Goal: Task Accomplishment & Management: Use online tool/utility

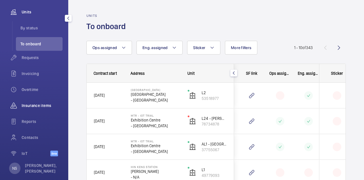
scroll to position [93, 0]
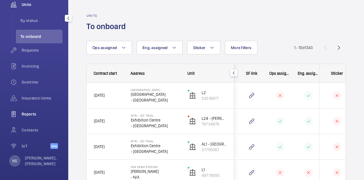
click at [26, 117] on div "Reports" at bounding box center [34, 114] width 57 height 14
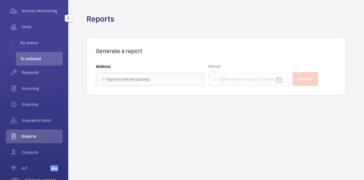
scroll to position [64, 0]
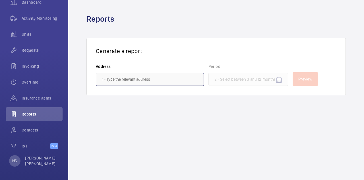
click at [121, 82] on input "text" at bounding box center [150, 79] width 108 height 13
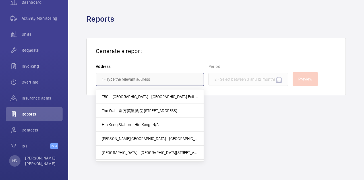
scroll to position [125, 0]
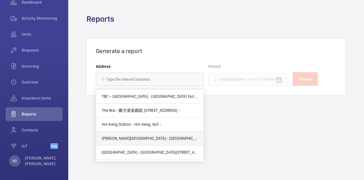
click at [140, 133] on mat-option "[PERSON_NAME][GEOGRAPHIC_DATA] - [GEOGRAPHIC_DATA][PERSON_NAME], N/A -" at bounding box center [150, 138] width 108 height 14
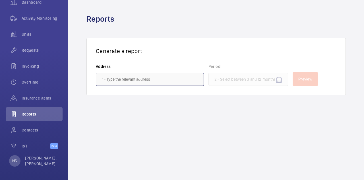
type input "[PERSON_NAME][GEOGRAPHIC_DATA] - [GEOGRAPHIC_DATA][PERSON_NAME], N/A -"
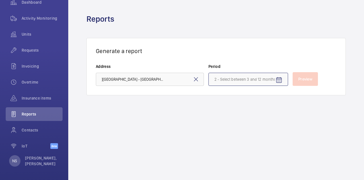
click at [238, 82] on input at bounding box center [249, 79] width 80 height 13
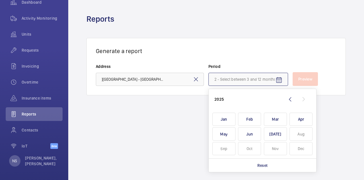
scroll to position [0, 0]
click at [247, 134] on span "Jun" at bounding box center [249, 133] width 23 height 13
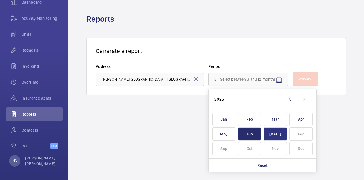
click at [270, 139] on span "[DATE]" at bounding box center [275, 133] width 23 height 13
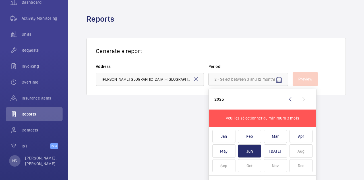
scroll to position [9, 0]
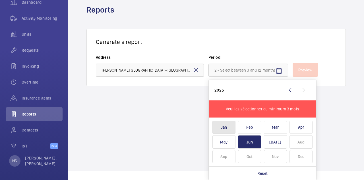
click at [217, 129] on span "Jan" at bounding box center [224, 126] width 23 height 13
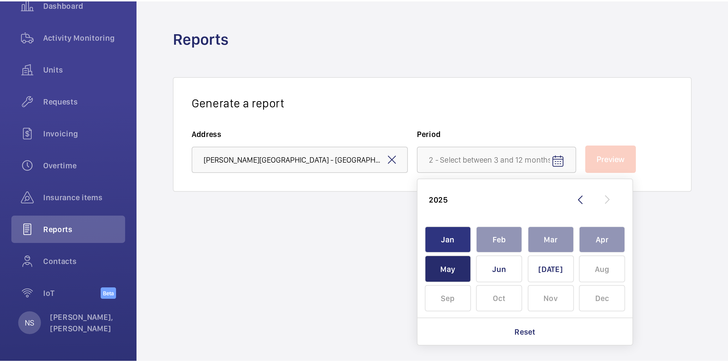
scroll to position [0, 0]
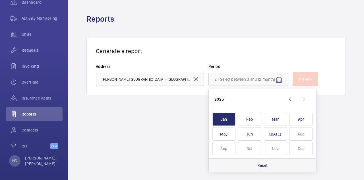
click at [252, 166] on div "Reset" at bounding box center [263, 165] width 108 height 14
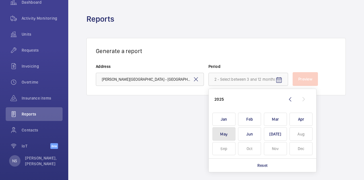
click at [225, 138] on span "May" at bounding box center [224, 133] width 23 height 13
click at [246, 137] on span "Jun" at bounding box center [249, 133] width 23 height 13
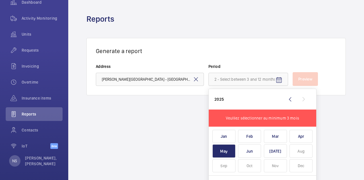
click at [172, 110] on wm-front-admin-reports "Reports Generate a report Address [PERSON_NAME][GEOGRAPHIC_DATA] - [GEOGRAPHIC_…" at bounding box center [216, 90] width 296 height 180
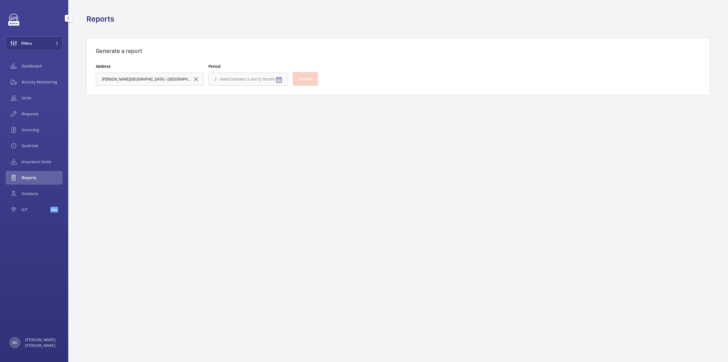
click at [13, 179] on wm-front-icon-button at bounding box center [14, 178] width 16 height 14
